Goal: Communication & Community: Connect with others

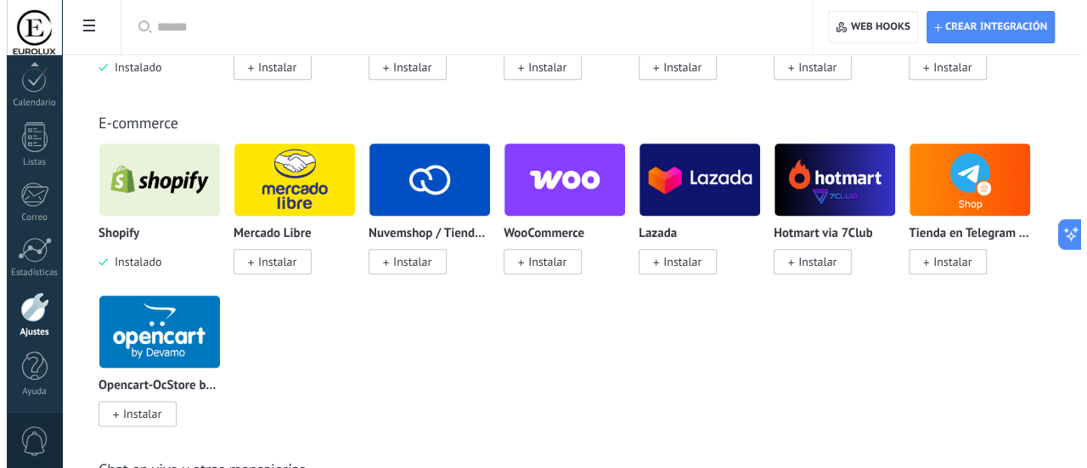
scroll to position [849, 0]
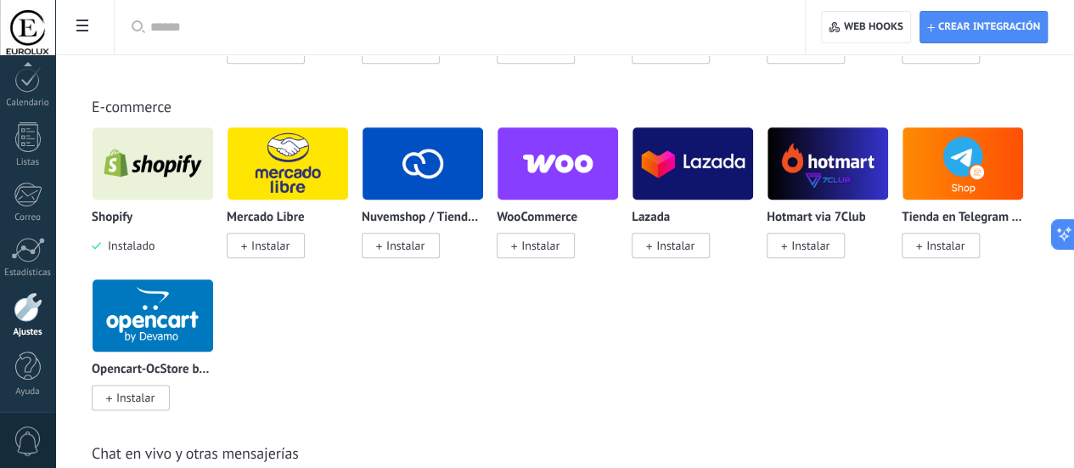
click at [213, 205] on img at bounding box center [153, 163] width 121 height 82
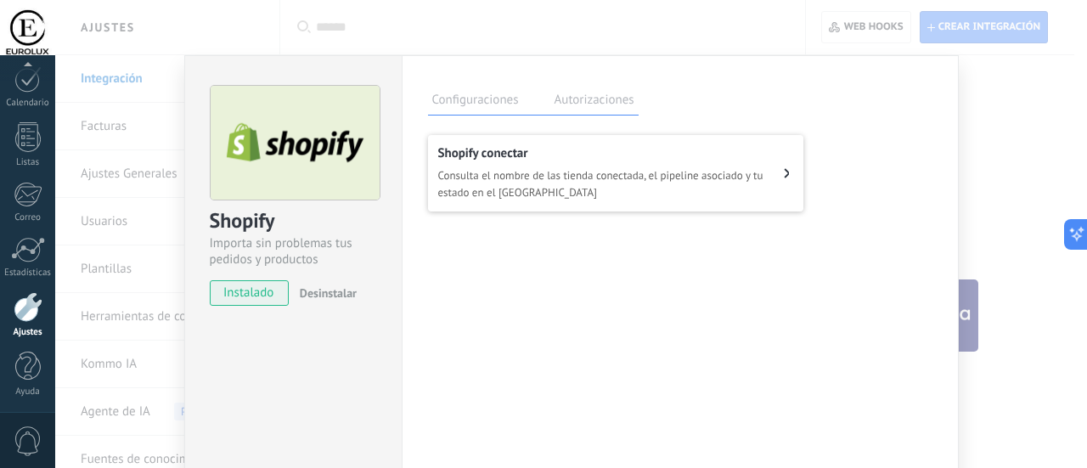
click at [516, 184] on span "Consulta el nombre de las tienda conectada, el pipeline asociado y tu estado en…" at bounding box center [611, 184] width 346 height 34
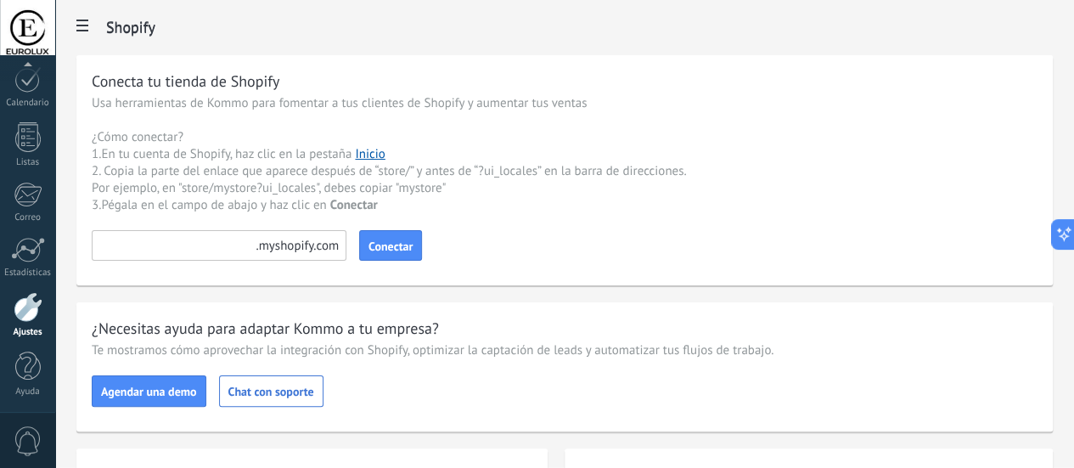
click at [346, 252] on input at bounding box center [219, 245] width 255 height 31
click at [346, 251] on input at bounding box center [219, 245] width 255 height 31
paste input "**********"
click at [346, 244] on input "**********" at bounding box center [219, 245] width 255 height 31
click at [346, 247] on input "**********" at bounding box center [219, 245] width 255 height 31
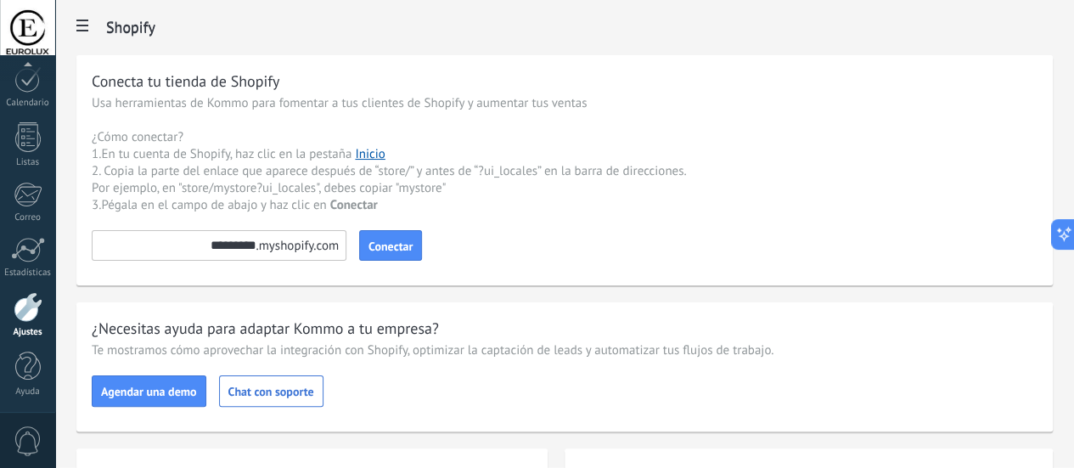
click at [346, 241] on input "*********" at bounding box center [219, 245] width 255 height 31
type input "*********"
click at [413, 242] on span "Conectar" at bounding box center [391, 246] width 44 height 12
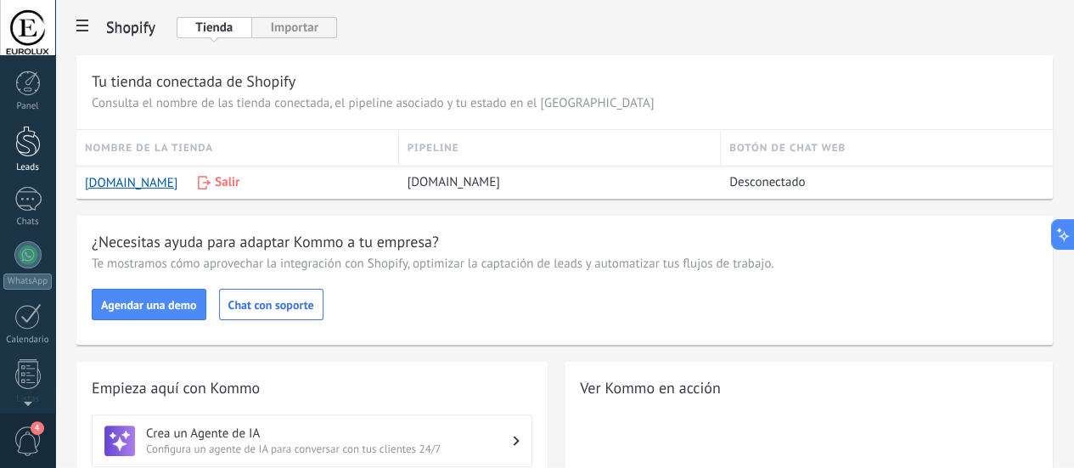
click at [25, 149] on div at bounding box center [27, 141] width 25 height 31
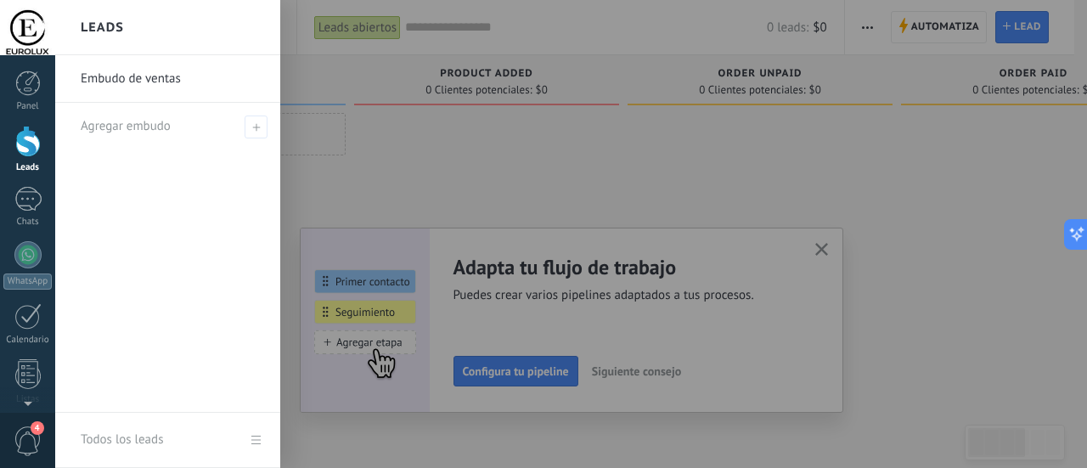
click at [173, 227] on div "Embudo de ventas Agregar embudo" at bounding box center [167, 233] width 225 height 357
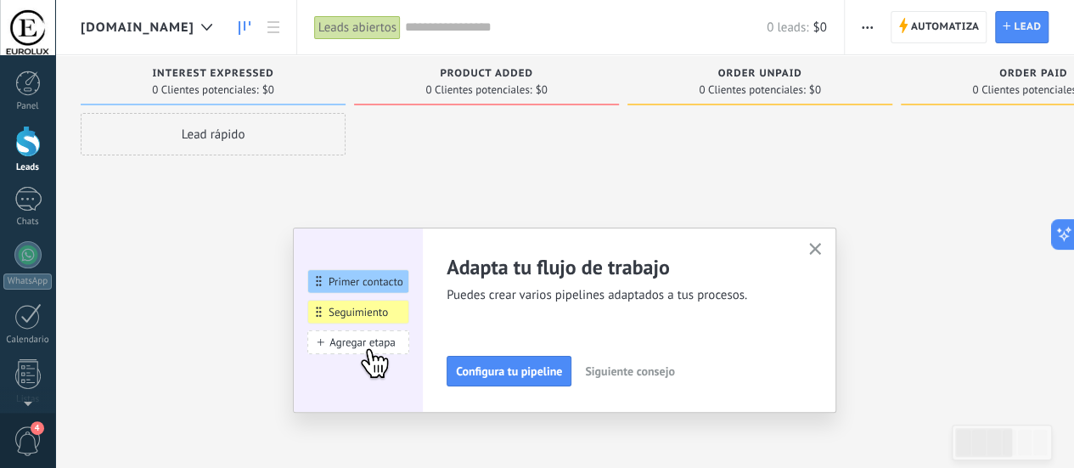
click at [190, 281] on div "Lead rápido" at bounding box center [213, 236] width 265 height 246
click at [36, 203] on div at bounding box center [27, 199] width 27 height 25
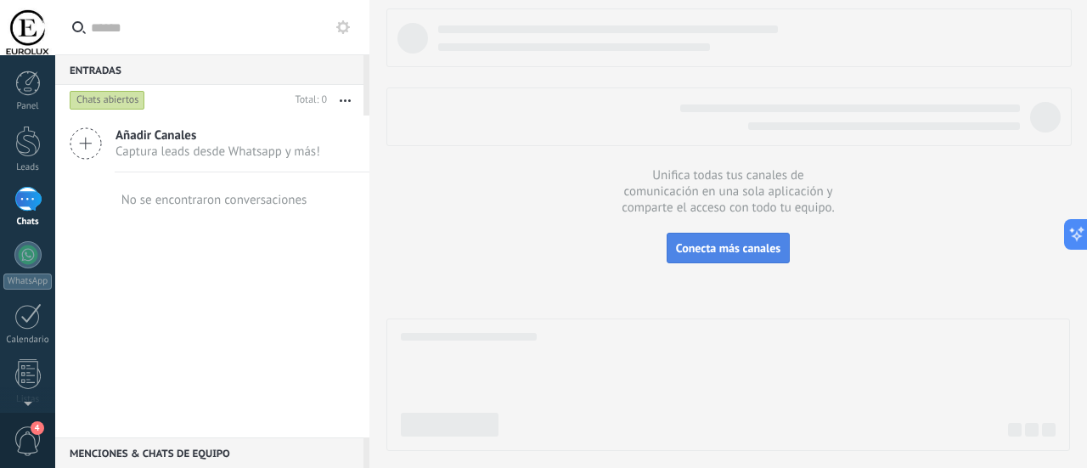
click at [705, 252] on span "Conecta más canales" at bounding box center [728, 247] width 104 height 15
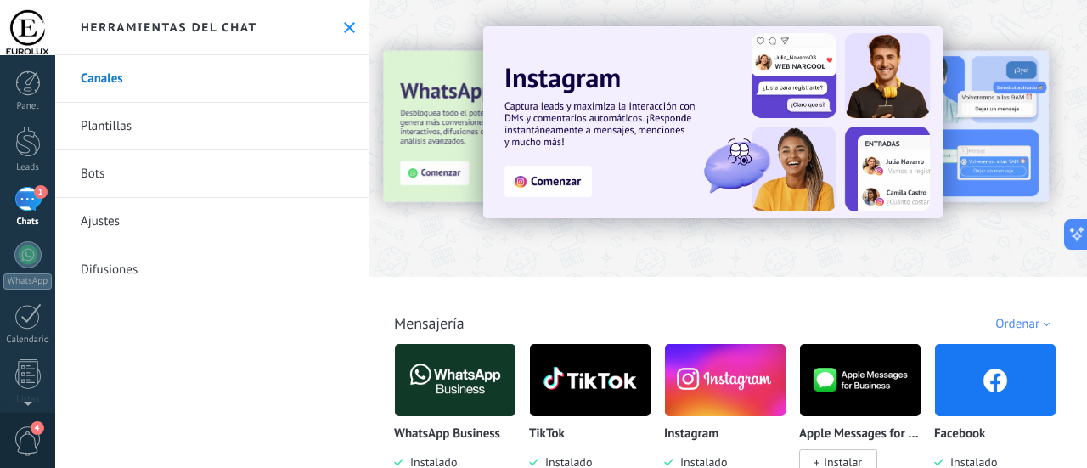
click at [23, 202] on div "1" at bounding box center [27, 199] width 27 height 25
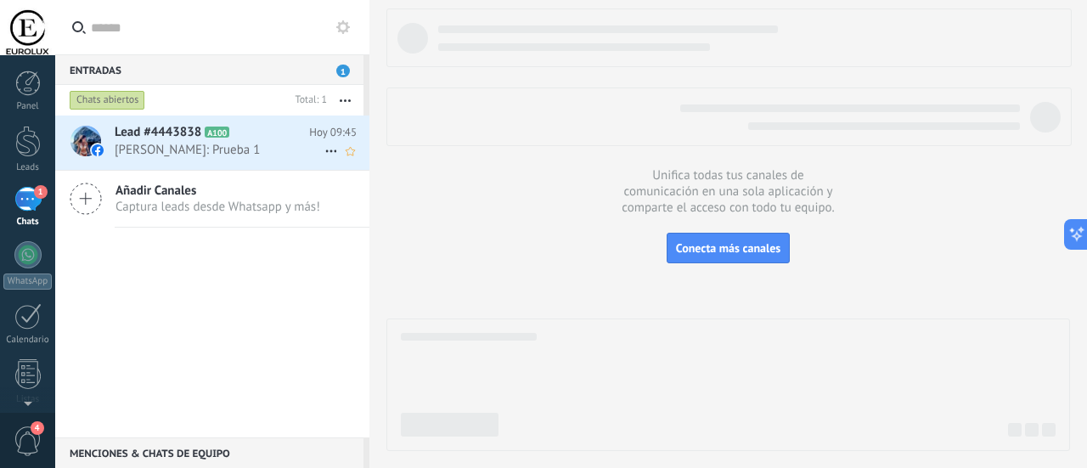
click at [256, 147] on span "[PERSON_NAME]: Prueba 1" at bounding box center [220, 150] width 210 height 16
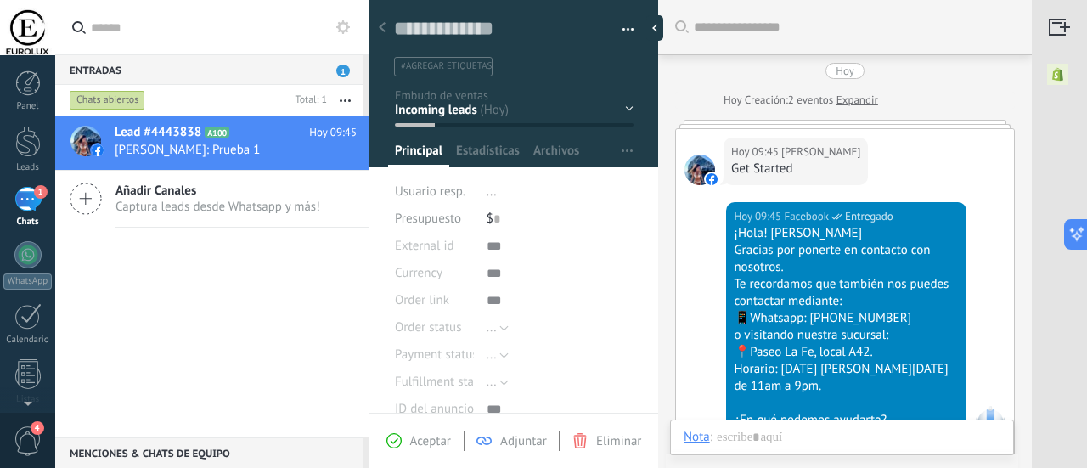
click at [241, 189] on span "Añadir Canales" at bounding box center [217, 191] width 205 height 16
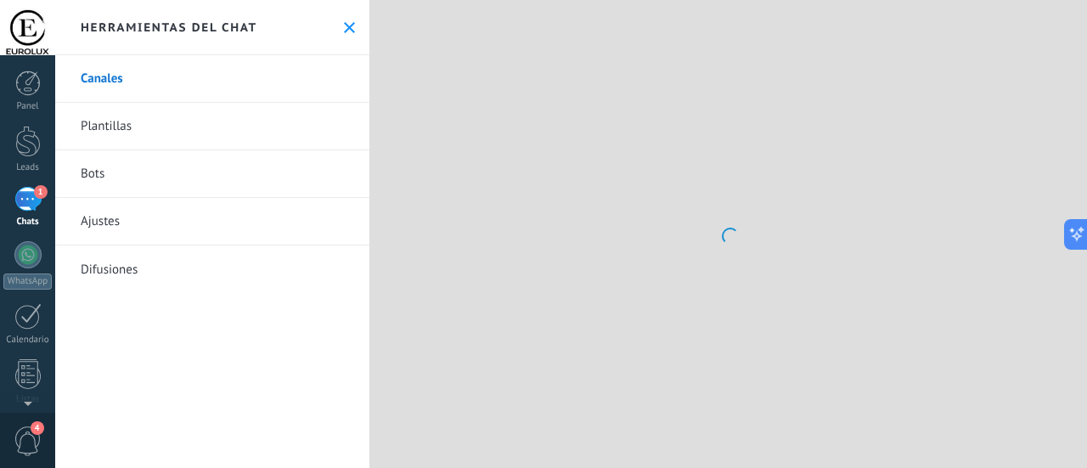
scroll to position [25, 0]
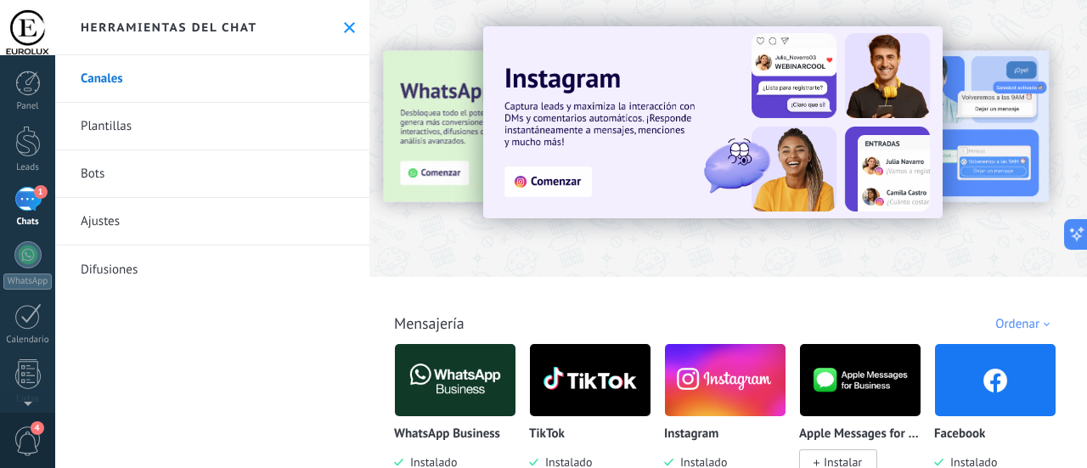
click at [26, 195] on div "1" at bounding box center [27, 199] width 27 height 25
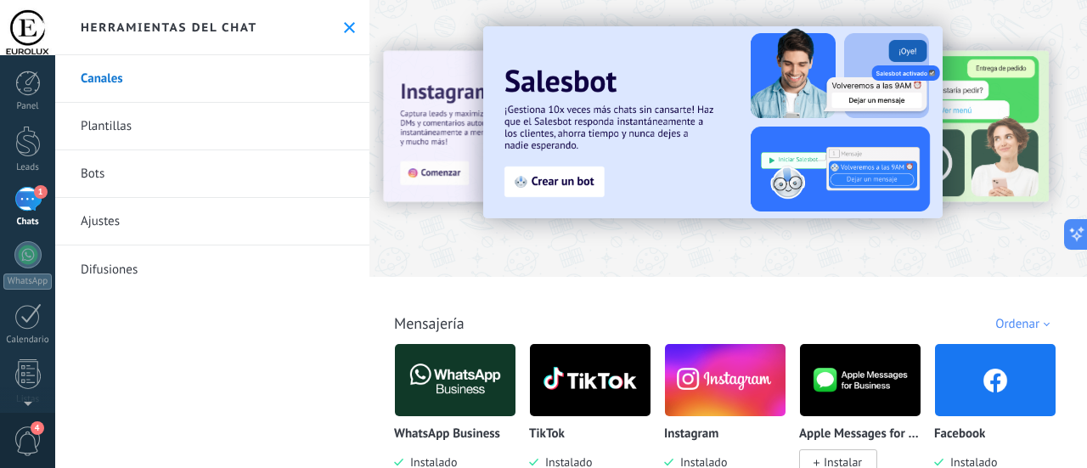
click at [26, 209] on div "1" at bounding box center [27, 199] width 27 height 25
click at [346, 29] on use at bounding box center [349, 27] width 11 height 11
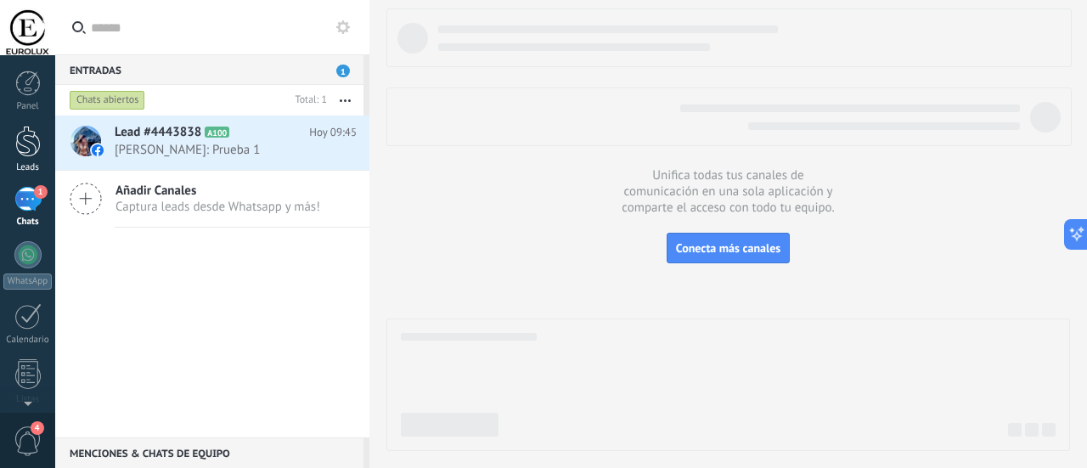
click at [32, 149] on div at bounding box center [27, 141] width 25 height 31
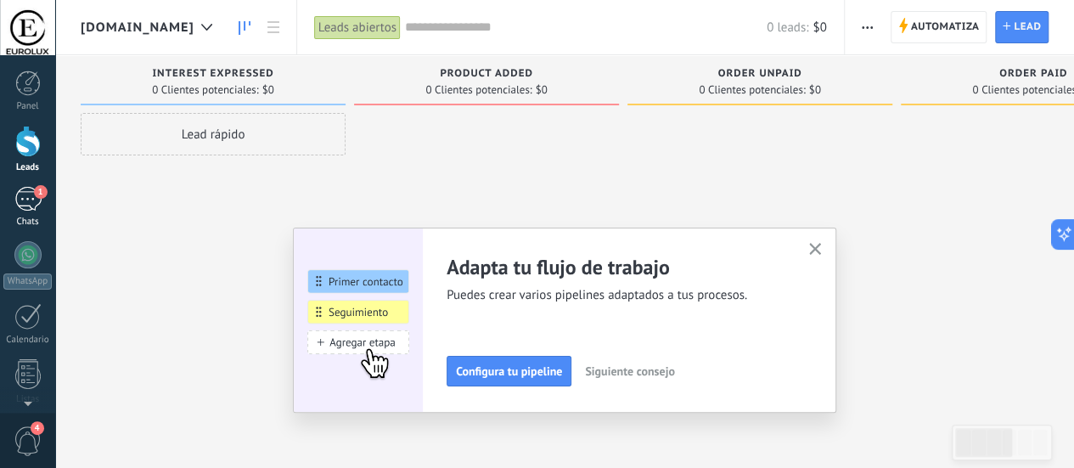
click at [32, 202] on div "1" at bounding box center [27, 199] width 27 height 25
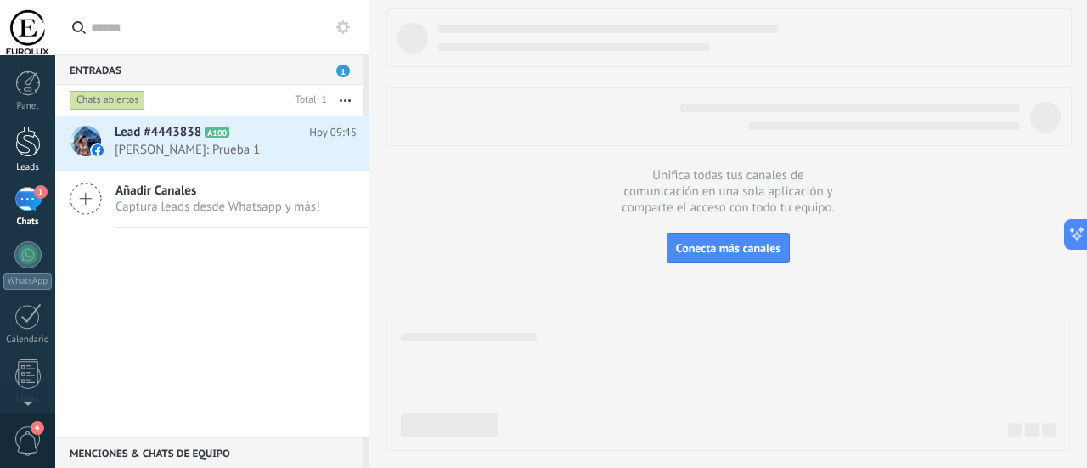
click at [24, 153] on div at bounding box center [27, 141] width 25 height 31
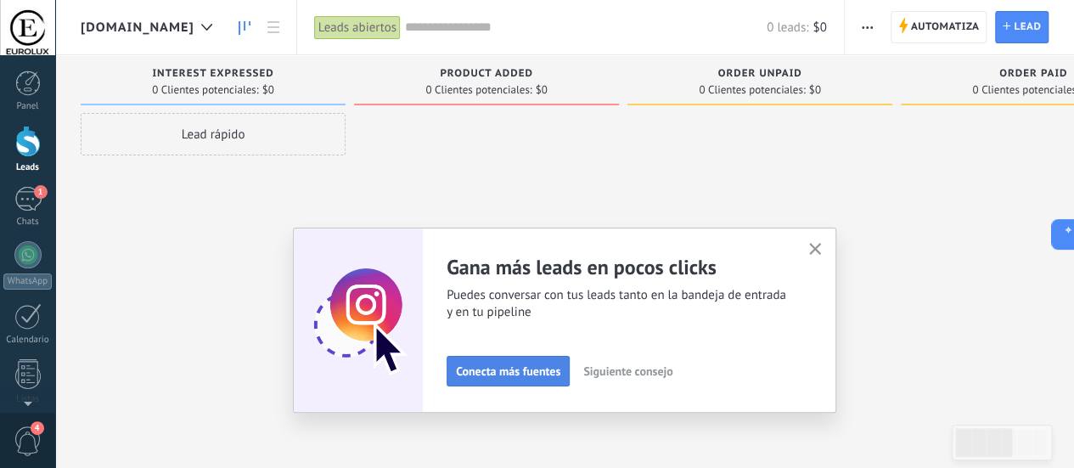
click at [495, 369] on span "Conecta más fuentes" at bounding box center [508, 371] width 104 height 12
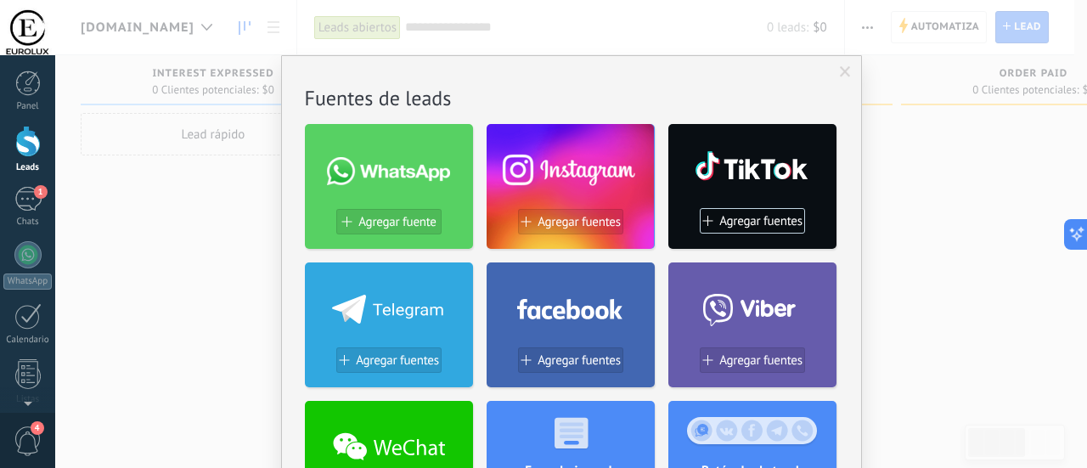
click at [840, 70] on span at bounding box center [845, 72] width 11 height 12
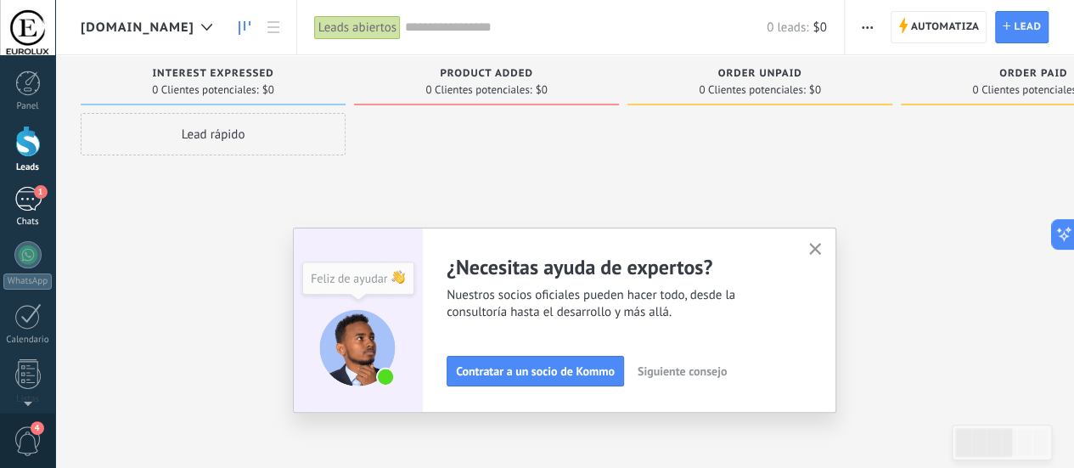
click at [20, 189] on div "1" at bounding box center [27, 199] width 27 height 25
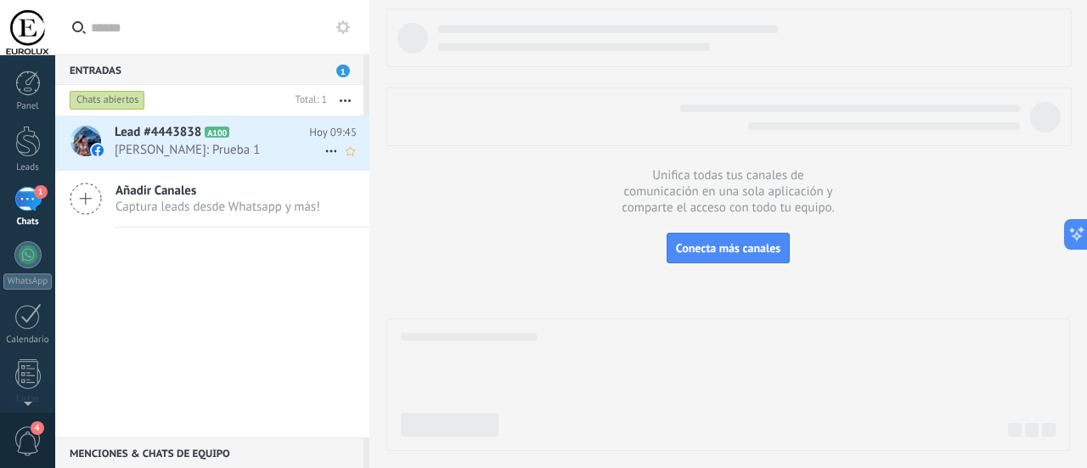
click at [256, 159] on div "Lead #4443838 A100 [DATE] 09:45 [PERSON_NAME]: Prueba 1" at bounding box center [242, 141] width 255 height 53
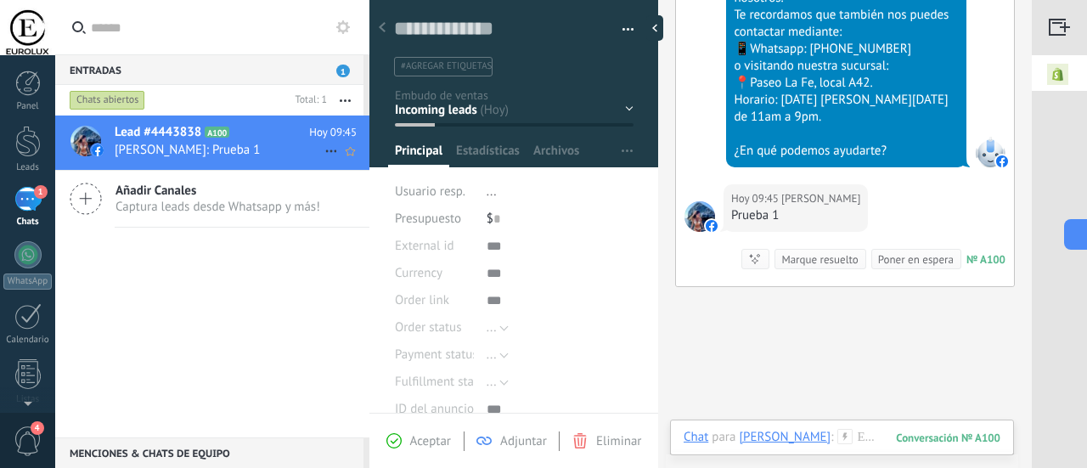
scroll to position [25, 0]
click at [211, 297] on div "Lead #4443838 A100 [DATE] 09:45 [PERSON_NAME]: Prueba 1 Añadir Canales Captura …" at bounding box center [212, 276] width 314 height 322
click at [294, 336] on div "Lead #4443838 A100 [DATE] 09:45 [PERSON_NAME]: Prueba 1 Añadir Canales Captura …" at bounding box center [212, 276] width 314 height 322
click at [22, 198] on div "1" at bounding box center [27, 199] width 27 height 25
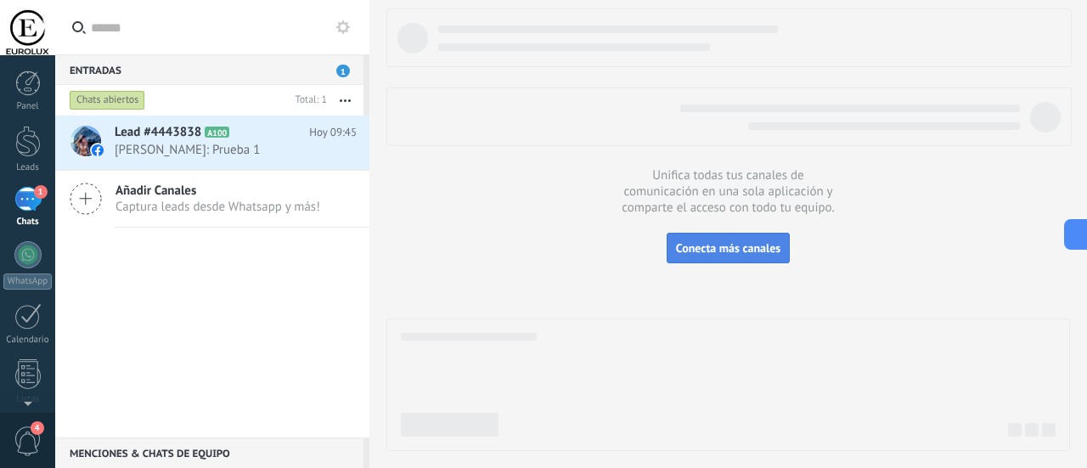
click at [708, 254] on span "Conecta más canales" at bounding box center [728, 247] width 104 height 15
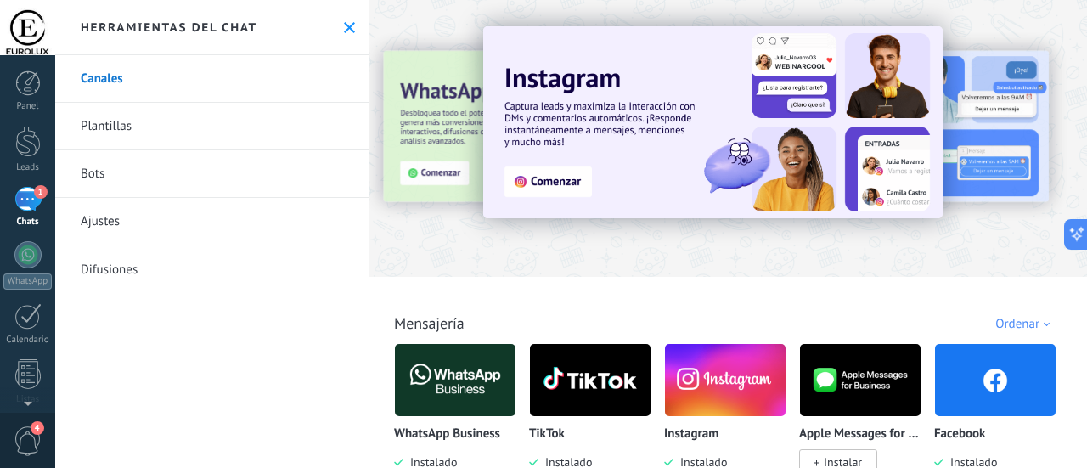
click at [573, 391] on img at bounding box center [590, 380] width 121 height 82
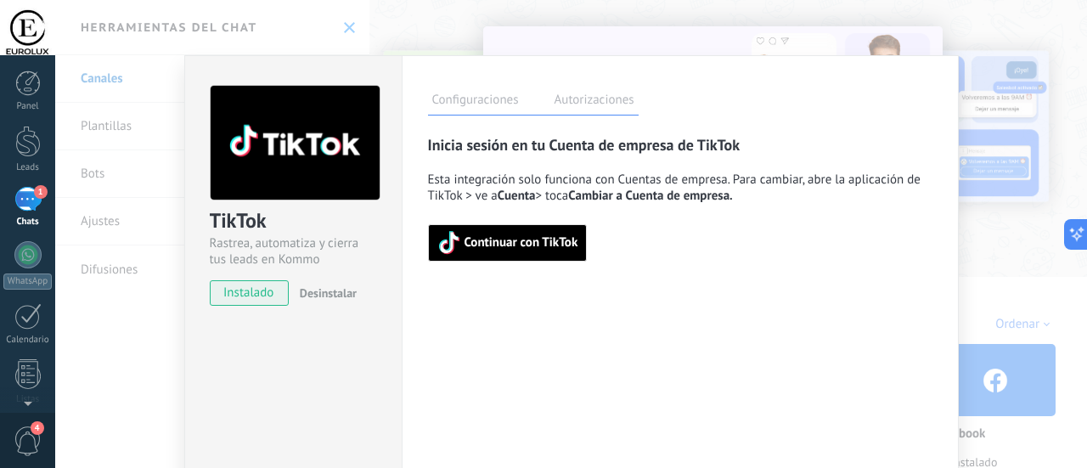
click at [535, 249] on span "Continuar con TikTok" at bounding box center [521, 243] width 114 height 12
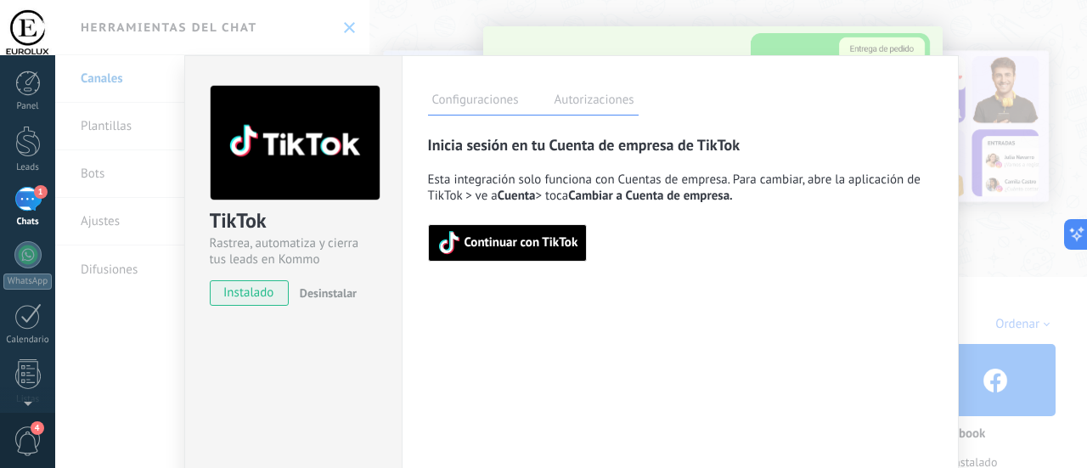
click at [429, 21] on div "TikTok Rastrea, automatiza y cierra tus leads en Kommo instalado Desinstalar Co…" at bounding box center [571, 234] width 1032 height 468
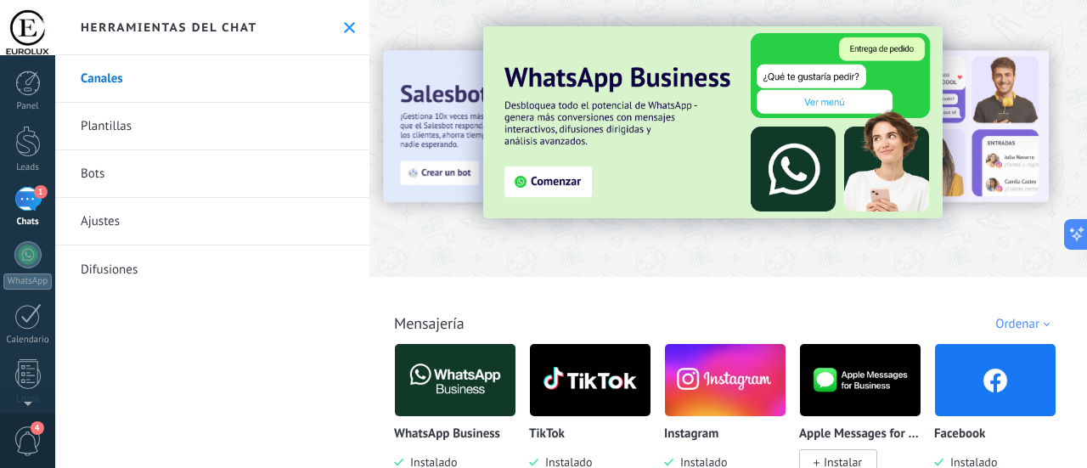
click at [25, 198] on div "1" at bounding box center [27, 199] width 27 height 25
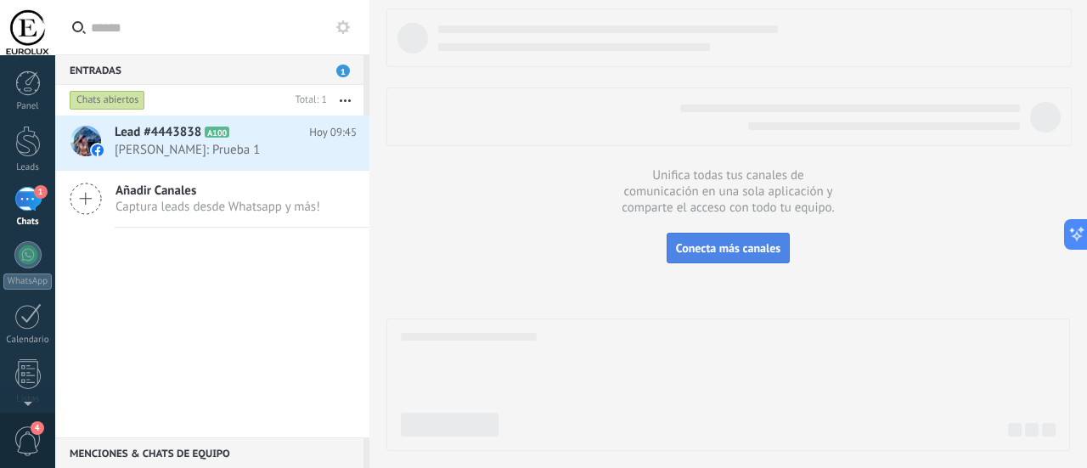
click at [737, 256] on button "Conecta más canales" at bounding box center [728, 248] width 123 height 31
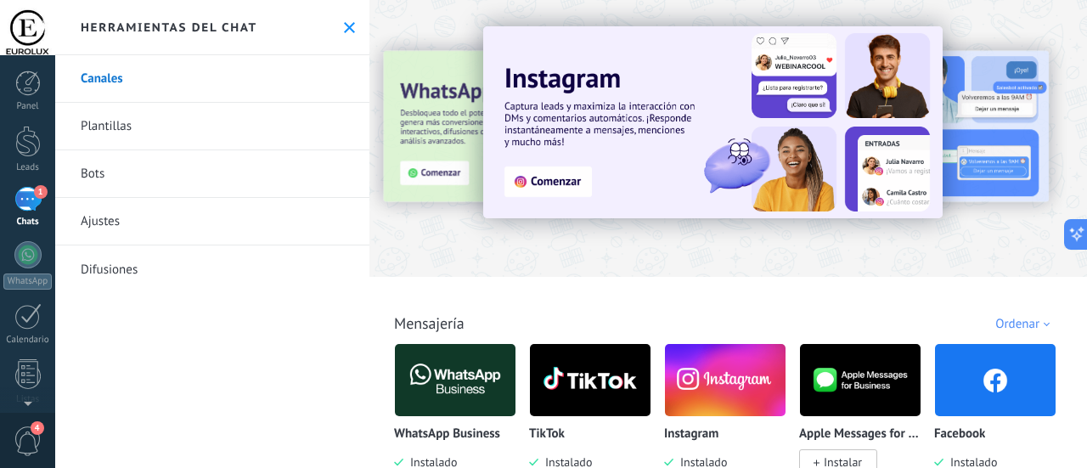
click at [722, 393] on img at bounding box center [725, 380] width 121 height 82
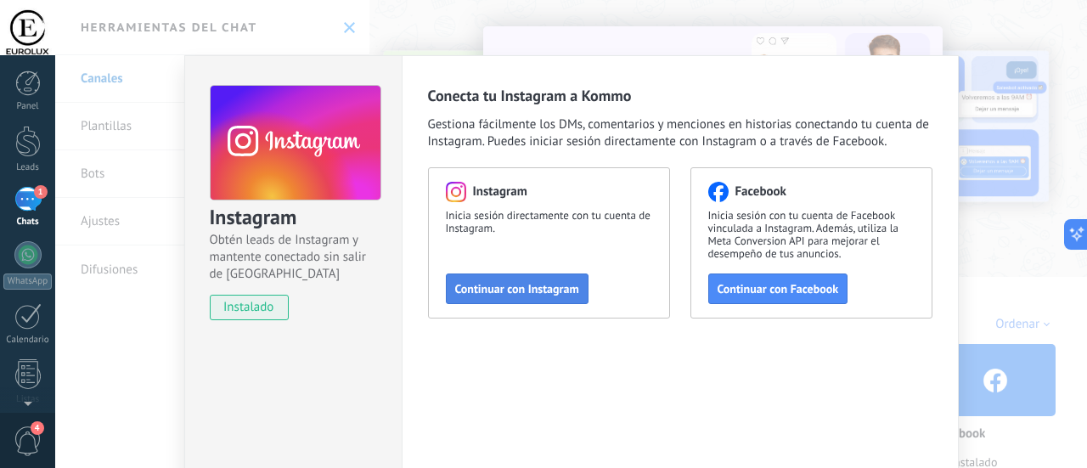
click at [518, 284] on span "Continuar con Instagram" at bounding box center [517, 289] width 124 height 12
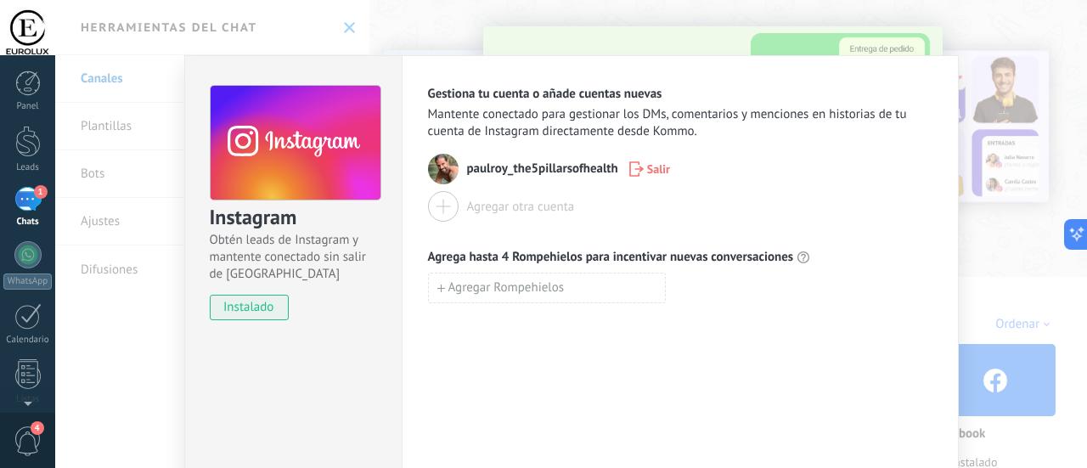
click at [635, 167] on icon "button" at bounding box center [636, 168] width 14 height 15
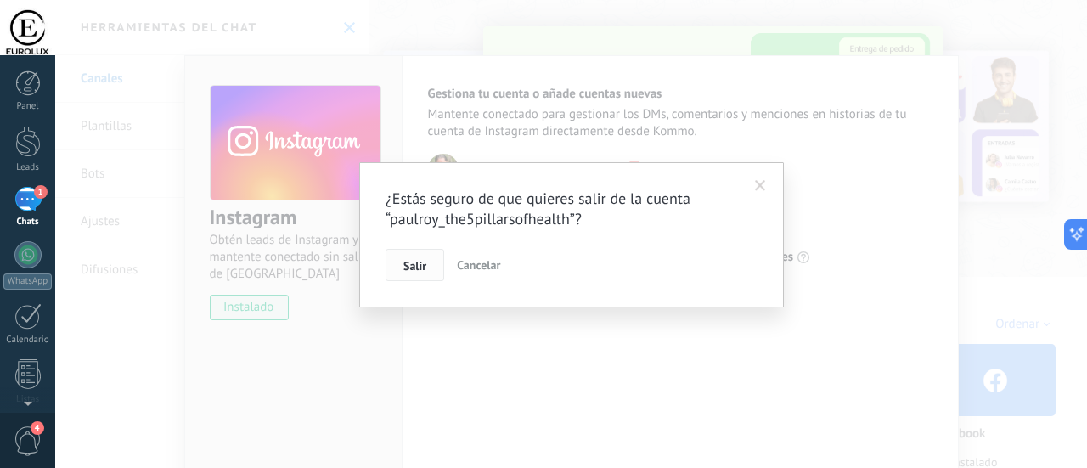
click at [420, 268] on span "Salir" at bounding box center [414, 266] width 23 height 12
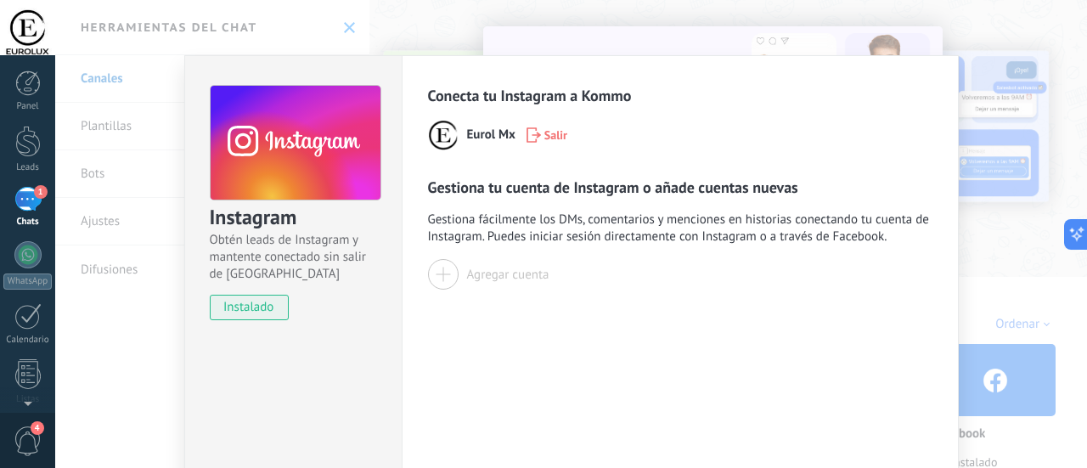
click at [435, 137] on img at bounding box center [443, 135] width 31 height 31
click at [509, 137] on span "Eurol Mx" at bounding box center [491, 135] width 48 height 17
click at [391, 27] on div "Instagram Obtén leads de Instagram y mantente conectado sin salir de Kommo inst…" at bounding box center [571, 234] width 1032 height 468
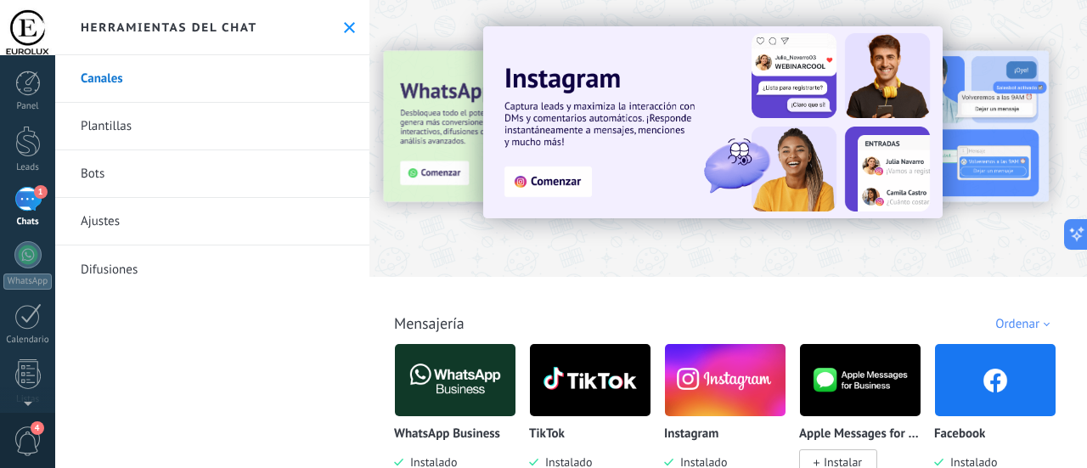
click at [720, 393] on img at bounding box center [725, 380] width 121 height 82
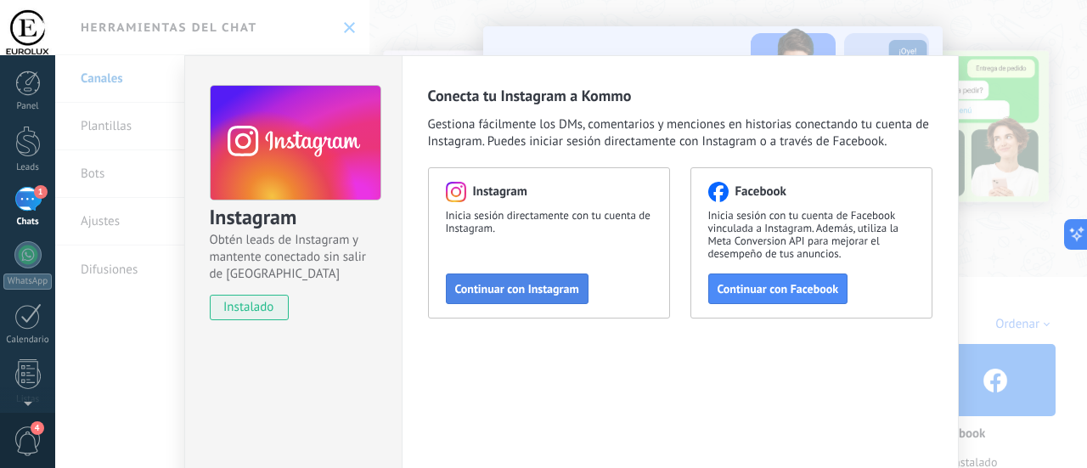
click at [501, 284] on span "Continuar con Instagram" at bounding box center [517, 289] width 124 height 12
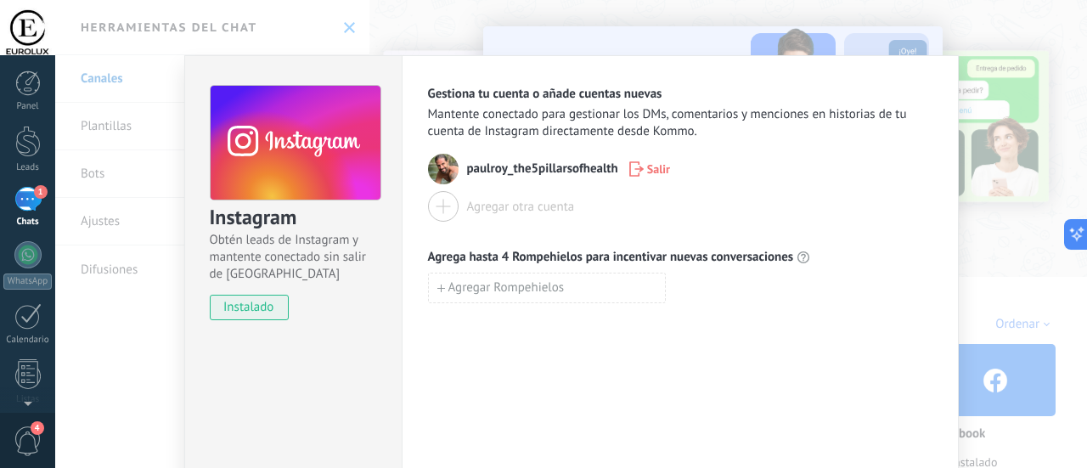
click at [640, 166] on span "Salir" at bounding box center [649, 168] width 41 height 15
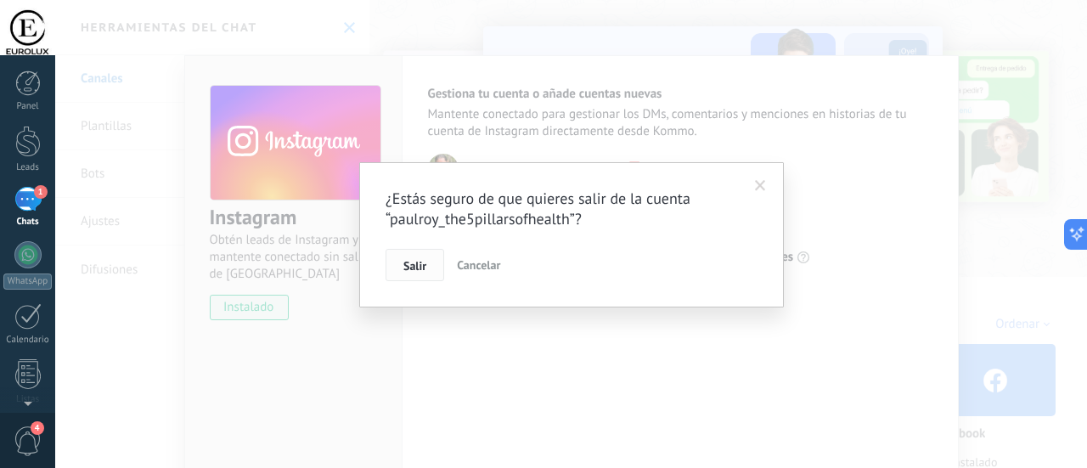
click at [412, 260] on span "Salir" at bounding box center [414, 266] width 23 height 12
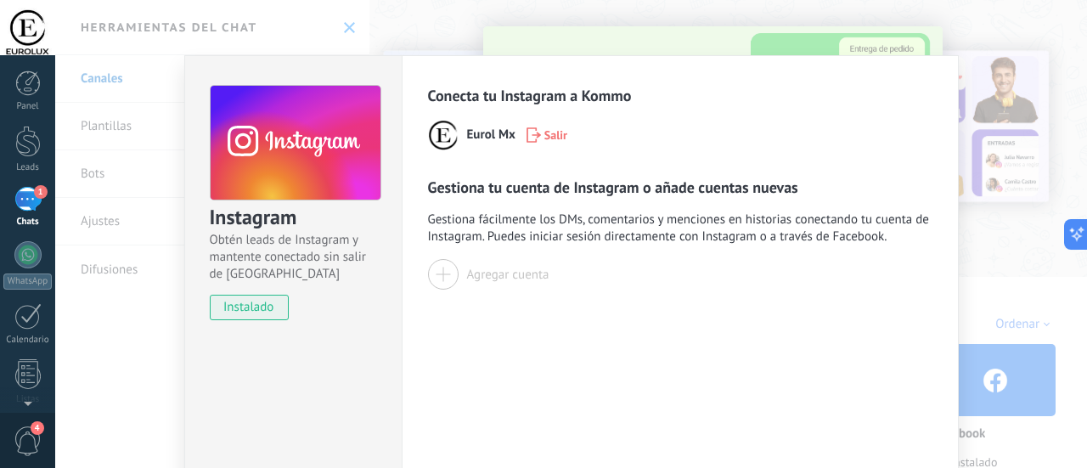
click at [467, 138] on span "Eurol Mx" at bounding box center [491, 135] width 48 height 17
click at [457, 138] on div "Eurol Mx Salir" at bounding box center [680, 135] width 504 height 31
click at [428, 133] on img at bounding box center [443, 135] width 31 height 31
click at [443, 274] on div at bounding box center [443, 274] width 31 height 31
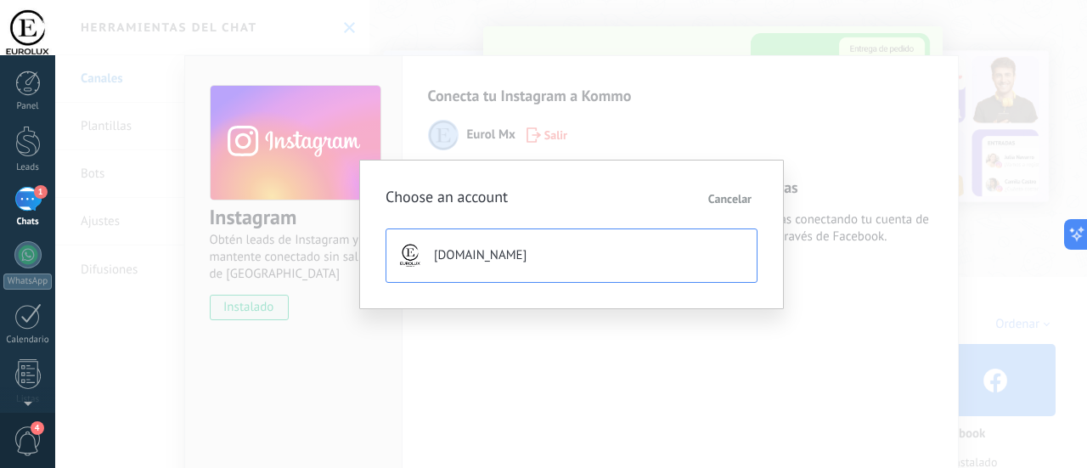
click at [488, 262] on span "[DOMAIN_NAME]" at bounding box center [480, 255] width 93 height 17
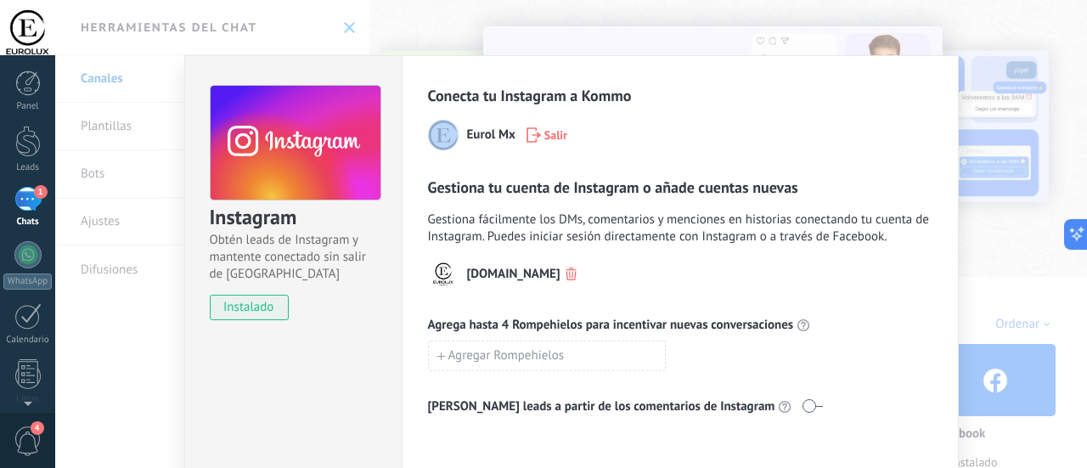
click at [976, 131] on div "Instagram Obtén leads de Instagram y mantente conectado sin salir de Kommo inst…" at bounding box center [571, 234] width 1032 height 468
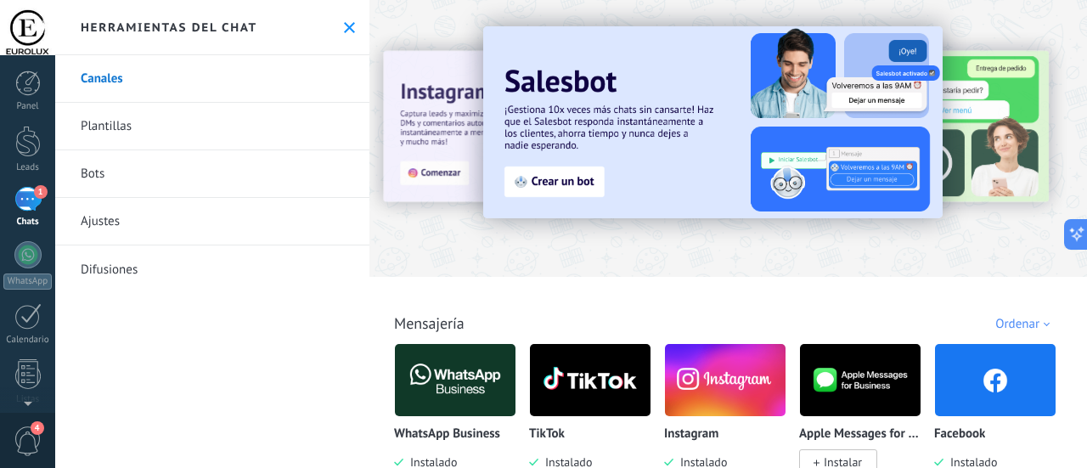
click at [19, 199] on div "1" at bounding box center [27, 199] width 27 height 25
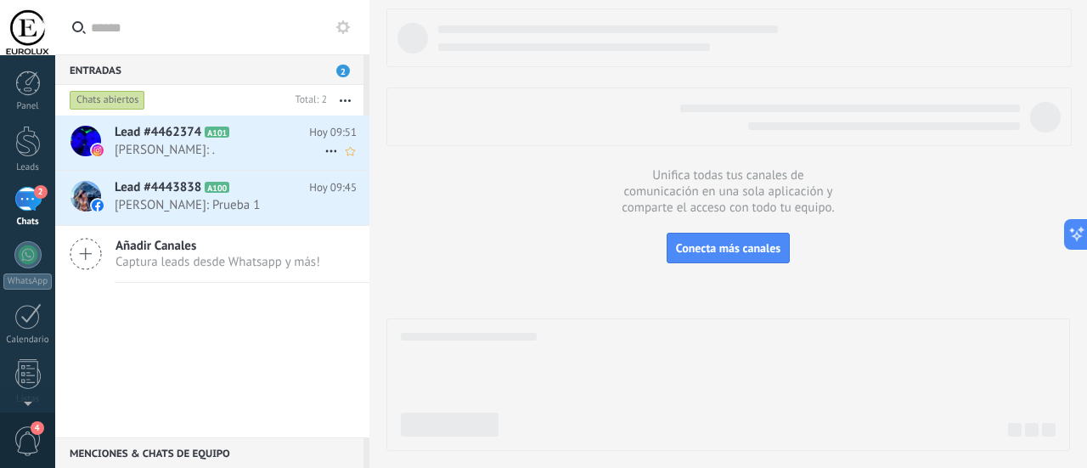
click at [224, 153] on span "[PERSON_NAME]: ." at bounding box center [220, 150] width 210 height 16
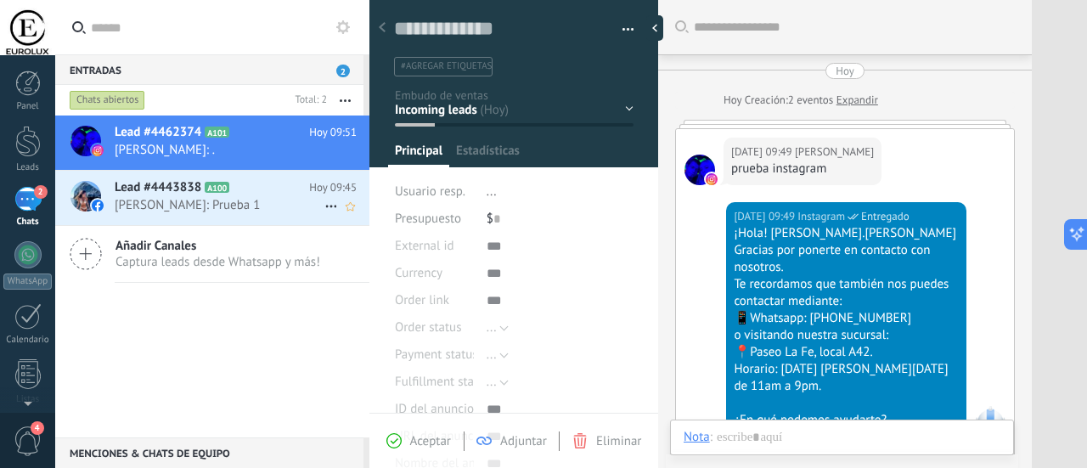
click at [228, 204] on span "[PERSON_NAME]: Prueba 1" at bounding box center [220, 205] width 210 height 16
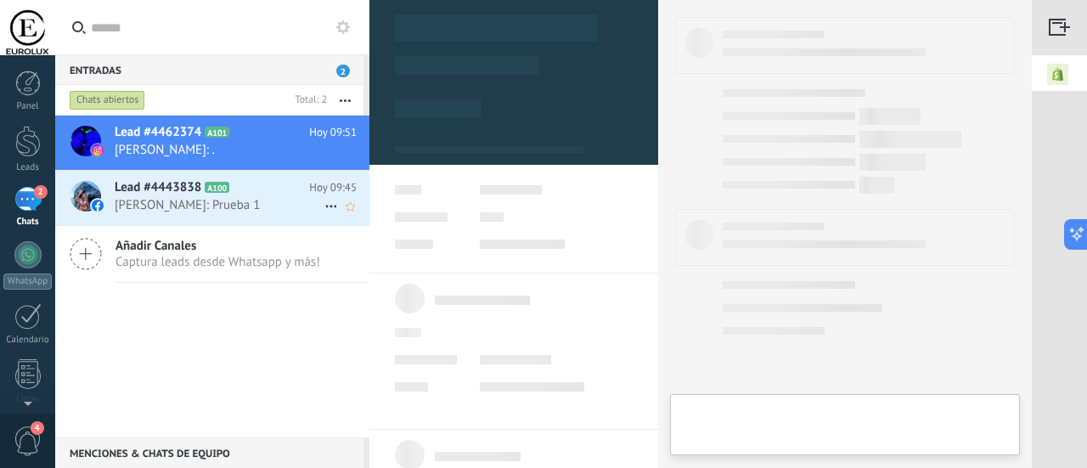
scroll to position [25, 0]
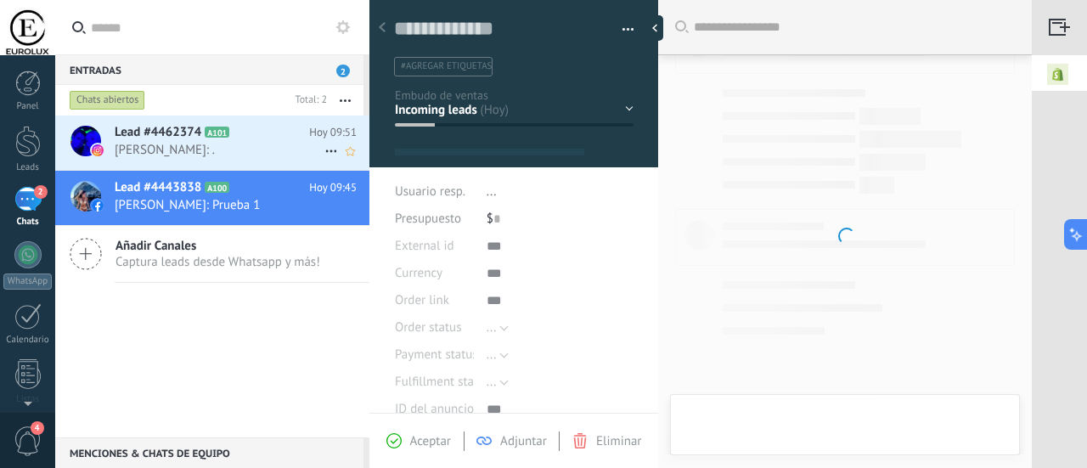
click at [231, 145] on span "[PERSON_NAME]: ." at bounding box center [220, 150] width 210 height 16
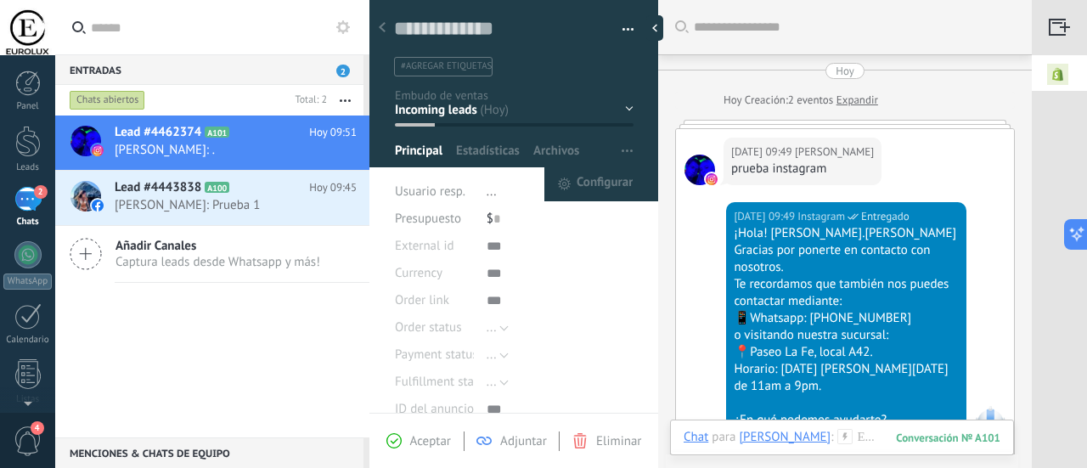
scroll to position [327, 0]
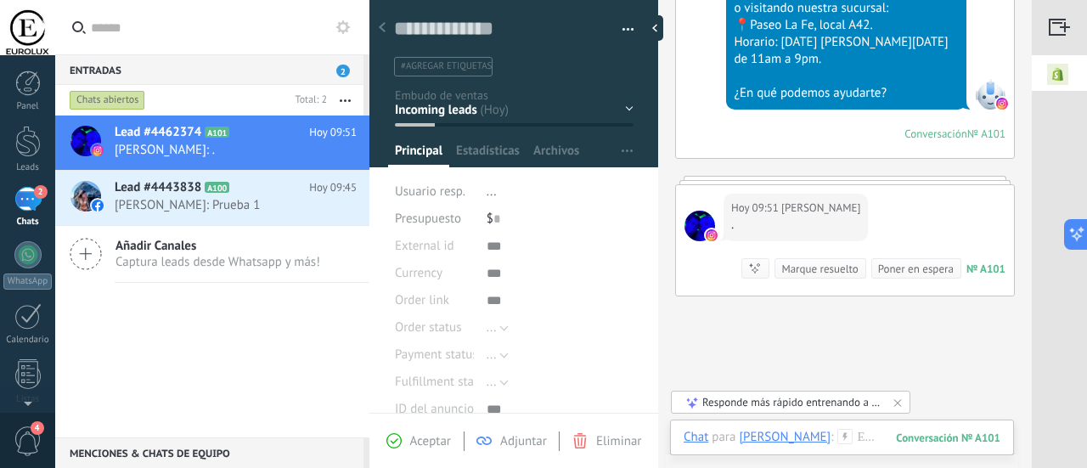
click at [256, 317] on div "Lead #4462374 A101 [DATE] 09:51 [PERSON_NAME]: . Lead #4443838 A100" at bounding box center [212, 276] width 314 height 322
click at [259, 318] on div "Lead #4462374 A101 [DATE] 09:51 [PERSON_NAME]: . Lead #4443838 A100" at bounding box center [212, 276] width 314 height 322
click at [660, 28] on div at bounding box center [658, 27] width 25 height 25
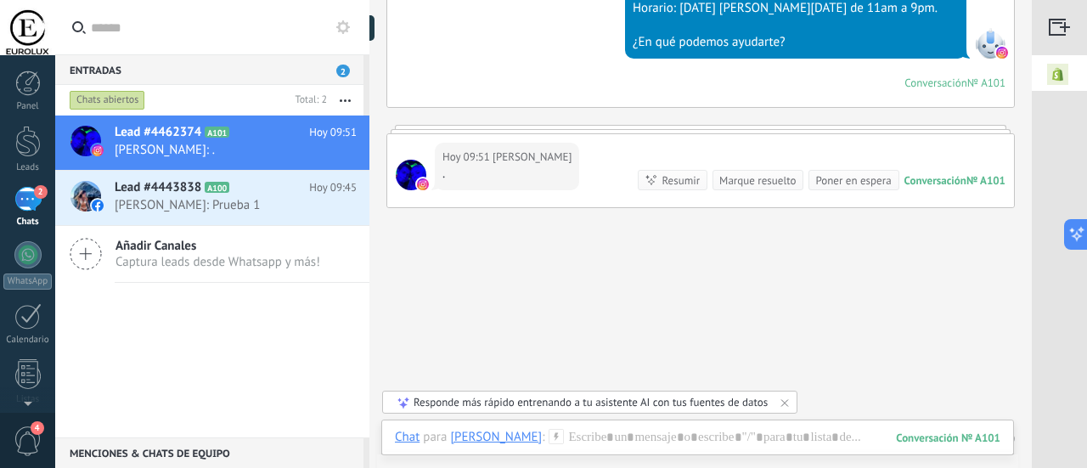
type textarea "**********"
click at [246, 364] on div "Lead #4462374 A101 [DATE] 09:51 [PERSON_NAME]: . Lead #4443838 A100" at bounding box center [212, 276] width 314 height 322
click at [189, 262] on span "Captura leads desde Whatsapp y más!" at bounding box center [217, 262] width 205 height 16
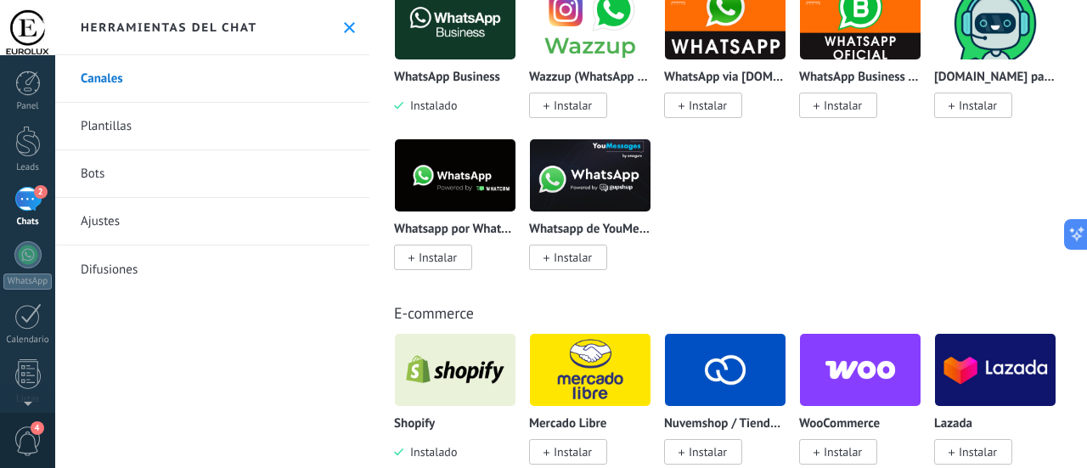
scroll to position [764, 0]
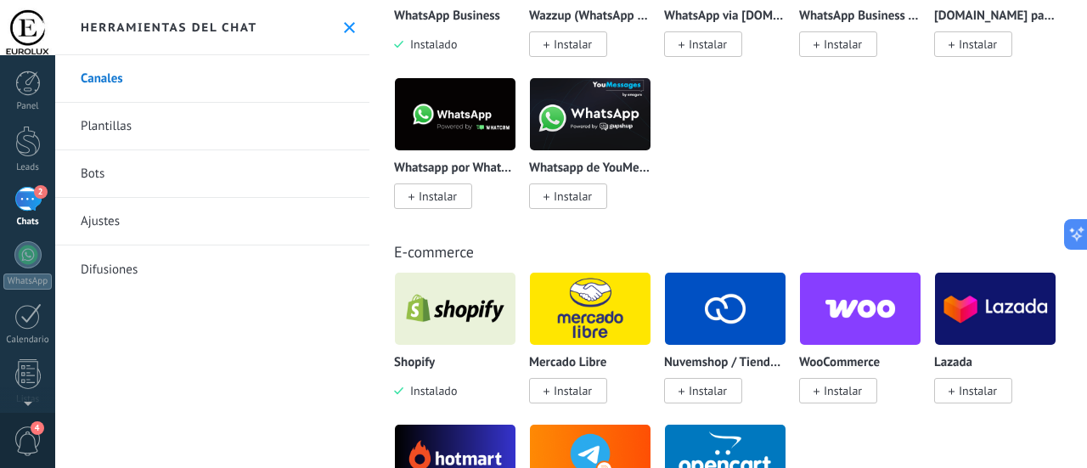
click at [459, 301] on img at bounding box center [455, 308] width 121 height 82
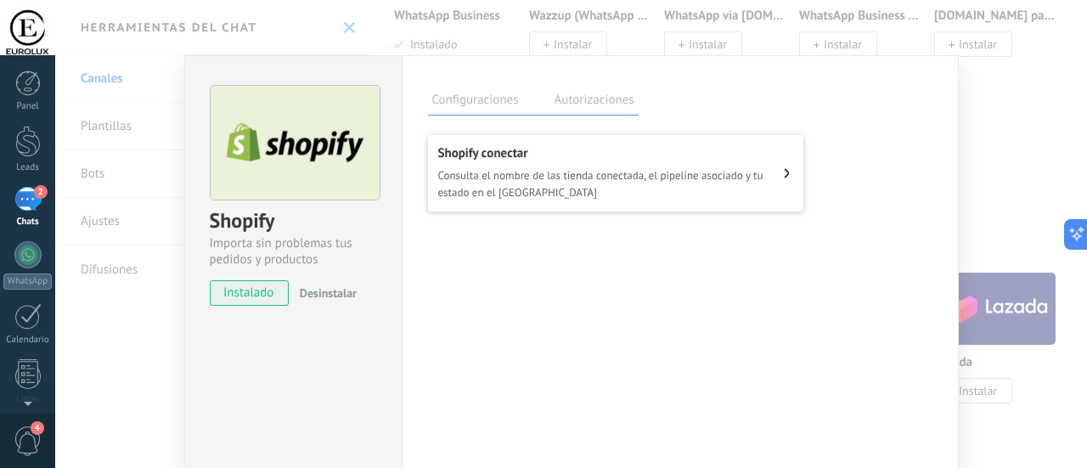
click at [593, 189] on span "Consulta el nombre de las tienda conectada, el pipeline asociado y tu estado en…" at bounding box center [611, 184] width 346 height 34
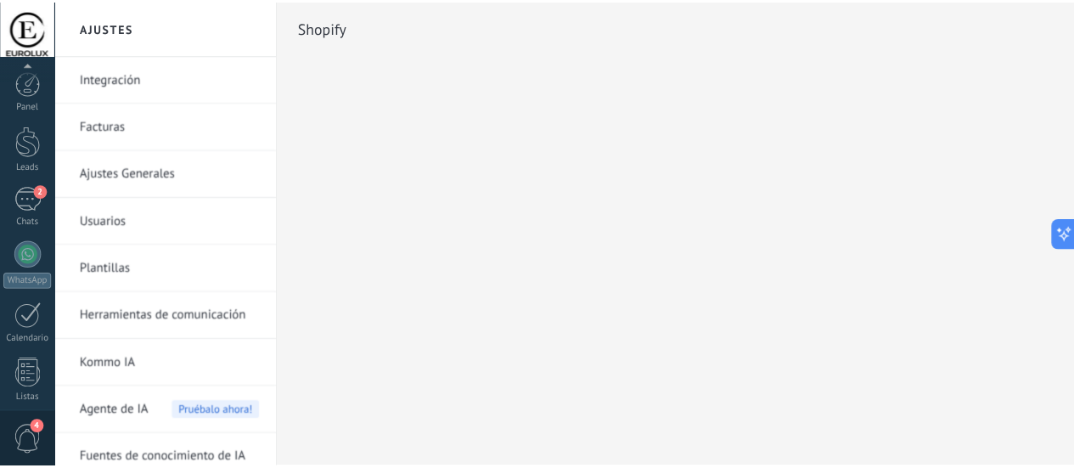
scroll to position [237, 0]
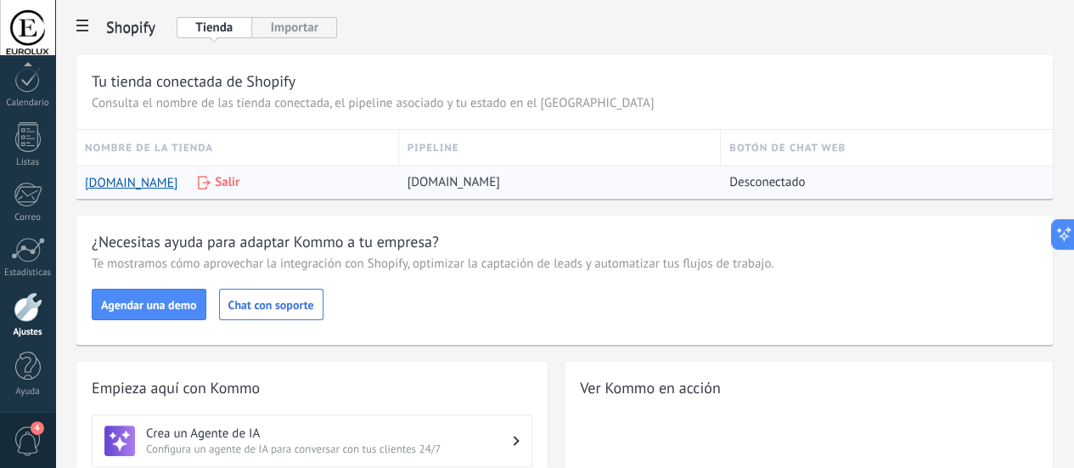
click at [805, 188] on span "Desconectado" at bounding box center [767, 182] width 76 height 17
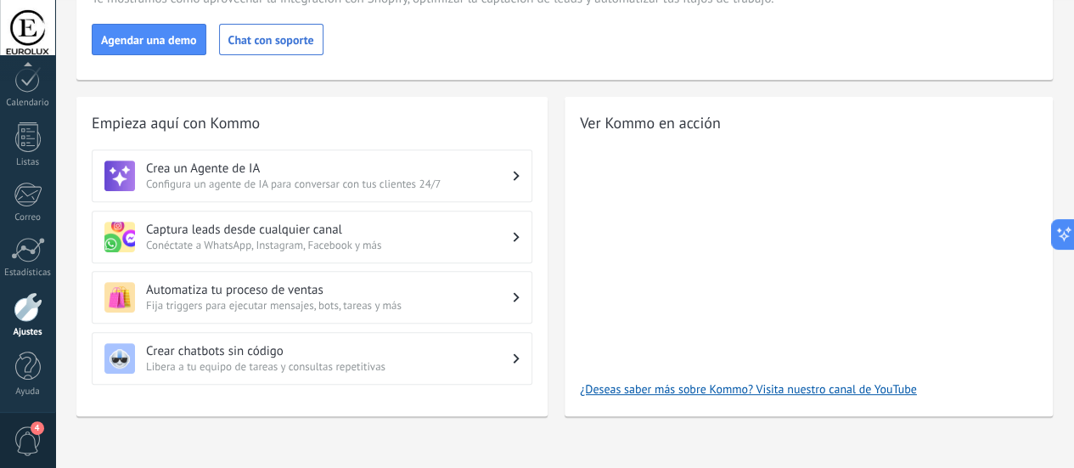
scroll to position [0, 0]
